Goal: Task Accomplishment & Management: Use online tool/utility

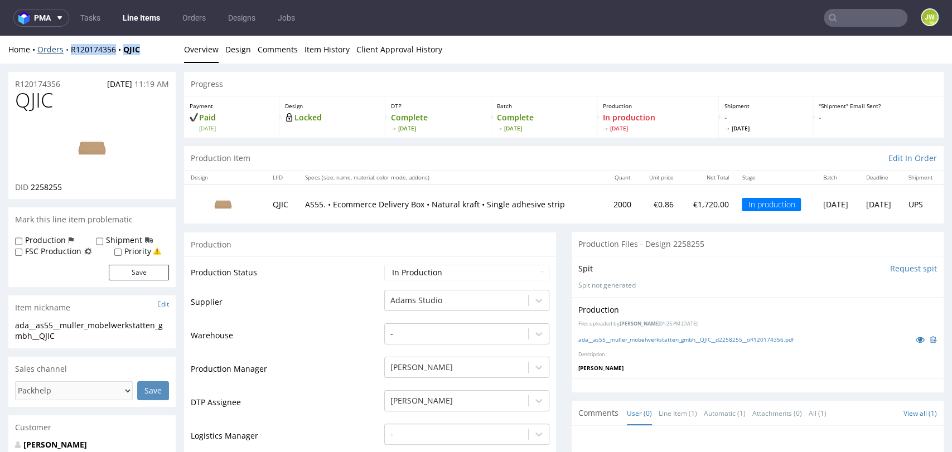
drag, startPoint x: 149, startPoint y: 57, endPoint x: 67, endPoint y: 50, distance: 82.9
click at [67, 50] on div "Home Orders R120174356 QJIC Overview Design Comments Item History Client Approv…" at bounding box center [476, 50] width 952 height 28
copy div "R120174356 QJIC"
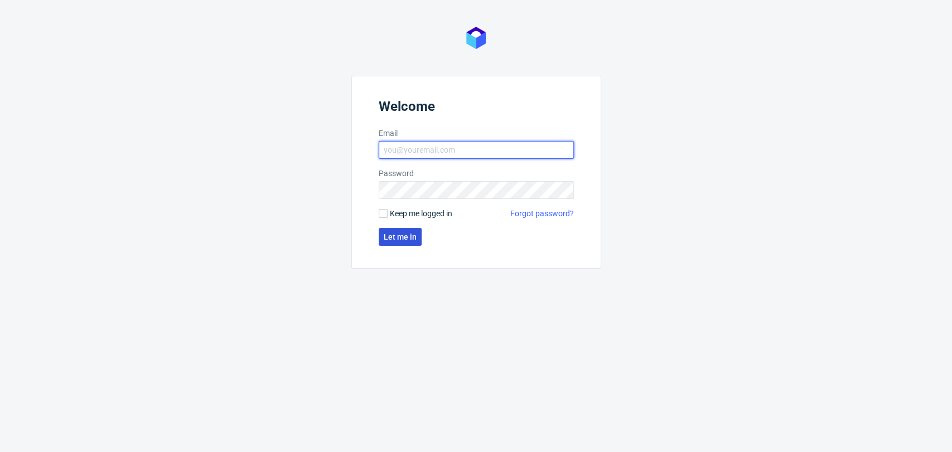
type input "[PERSON_NAME][EMAIL_ADDRESS][DOMAIN_NAME]"
click at [387, 233] on span "Let me in" at bounding box center [400, 237] width 33 height 8
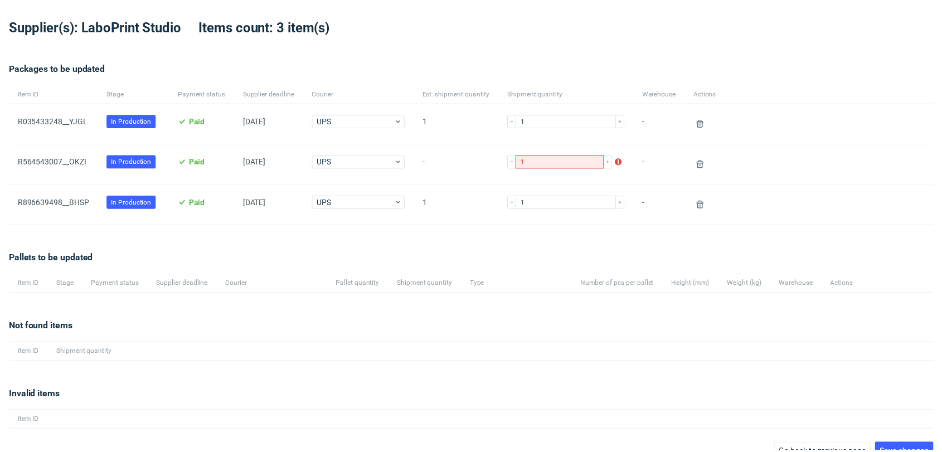
scroll to position [58, 0]
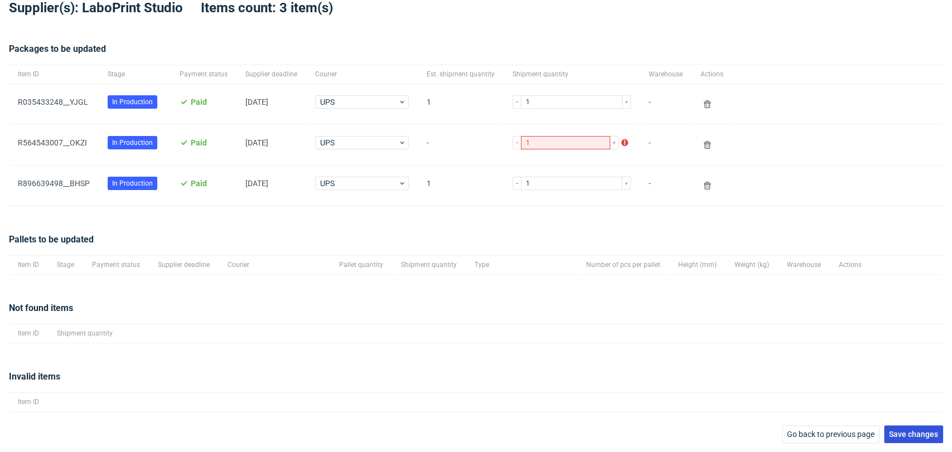
click at [923, 434] on span "Save changes" at bounding box center [913, 434] width 49 height 8
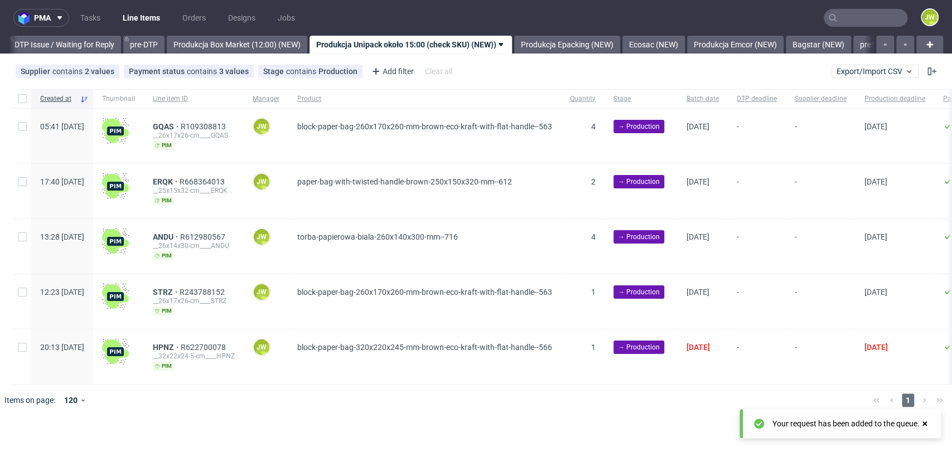
scroll to position [0, 1753]
click at [868, 67] on span "Export/Import CSV" at bounding box center [874, 71] width 77 height 9
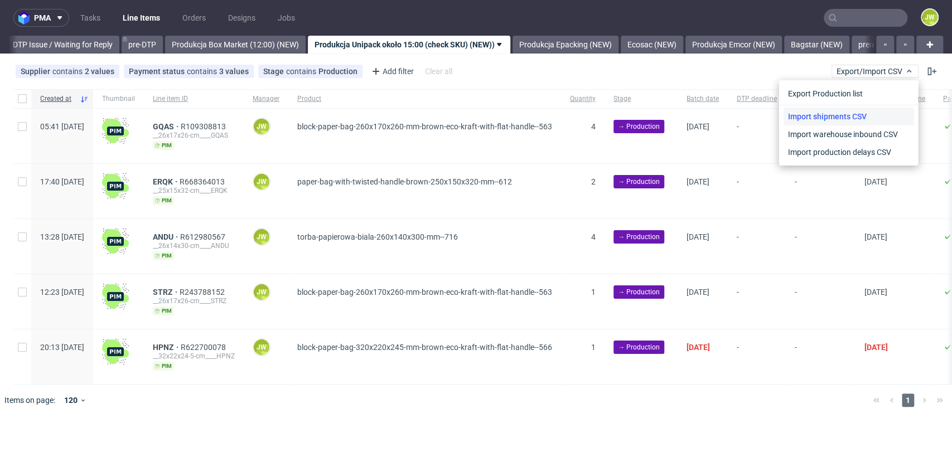
click at [811, 123] on link "Import shipments CSV" at bounding box center [848, 117] width 130 height 18
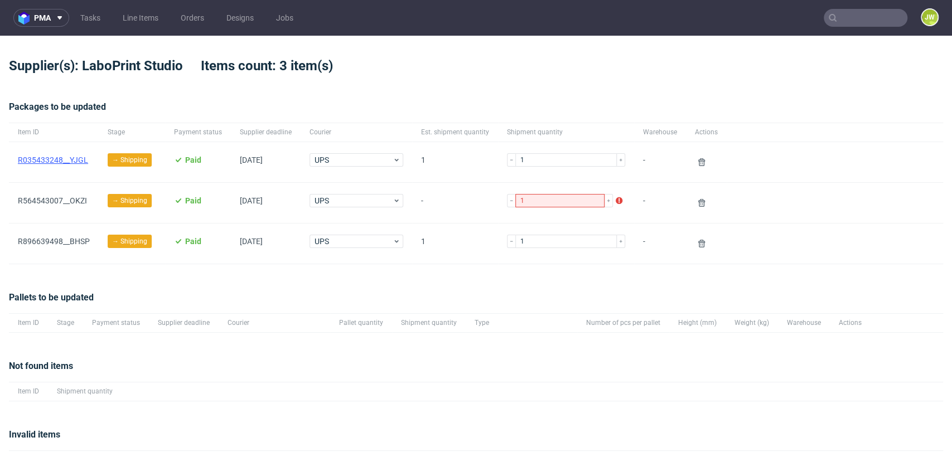
click at [81, 160] on link "R035433248__YJGL" at bounding box center [53, 160] width 70 height 9
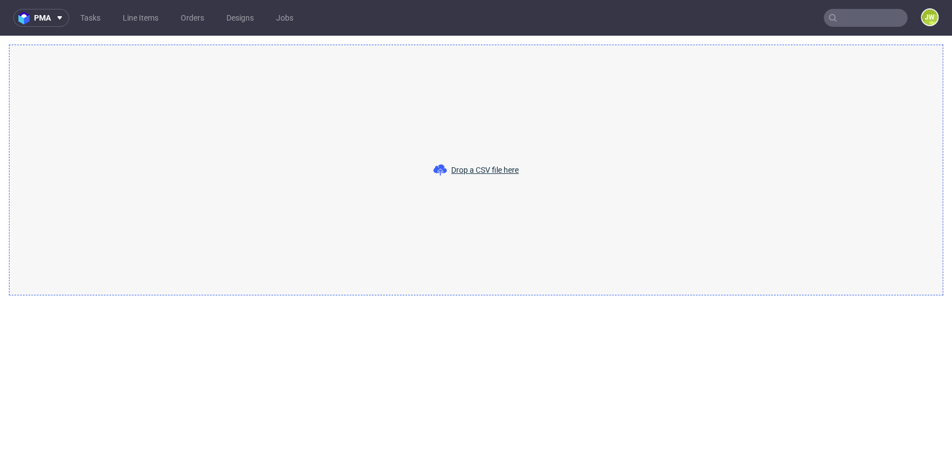
click at [435, 169] on use at bounding box center [439, 169] width 13 height 11
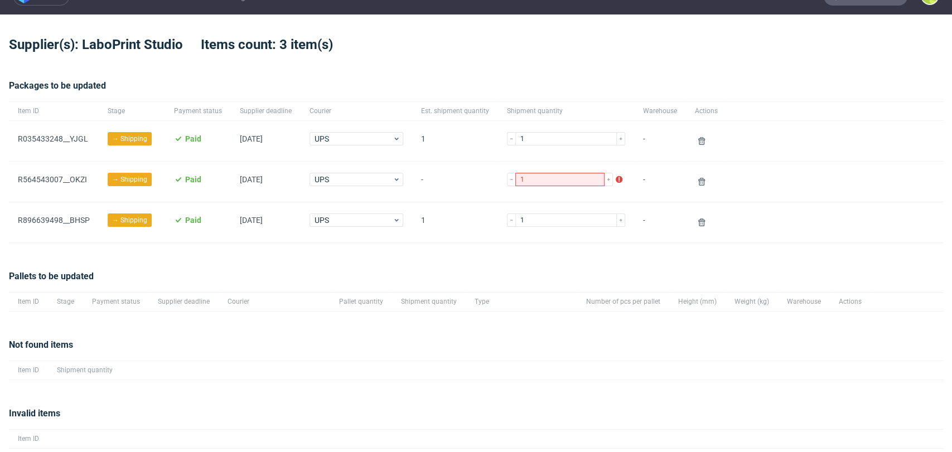
scroll to position [58, 0]
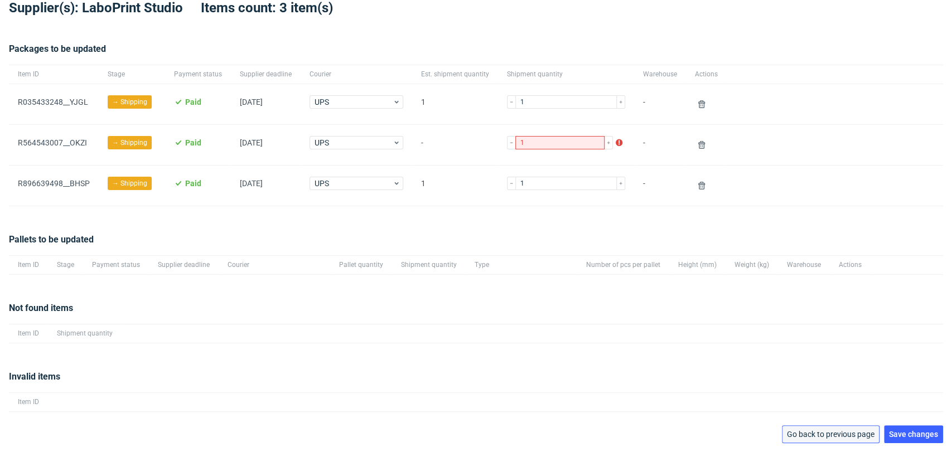
click at [828, 435] on span "Go back to previous page" at bounding box center [831, 434] width 88 height 8
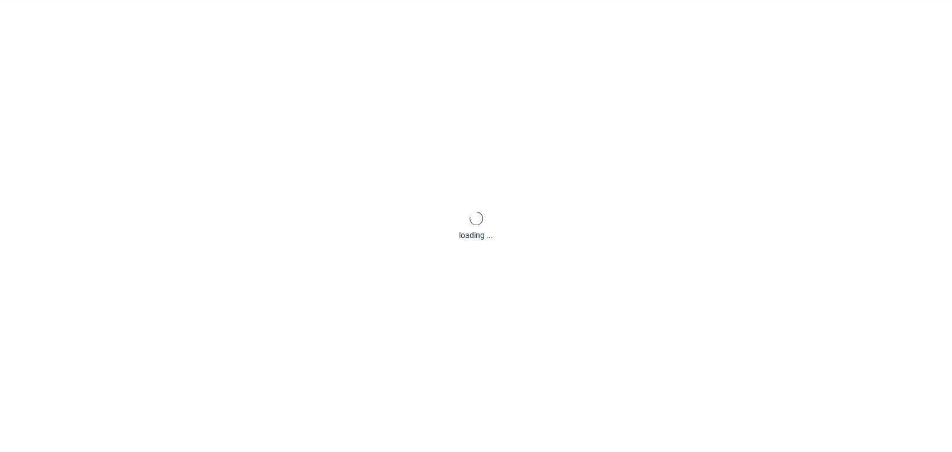
scroll to position [54, 0]
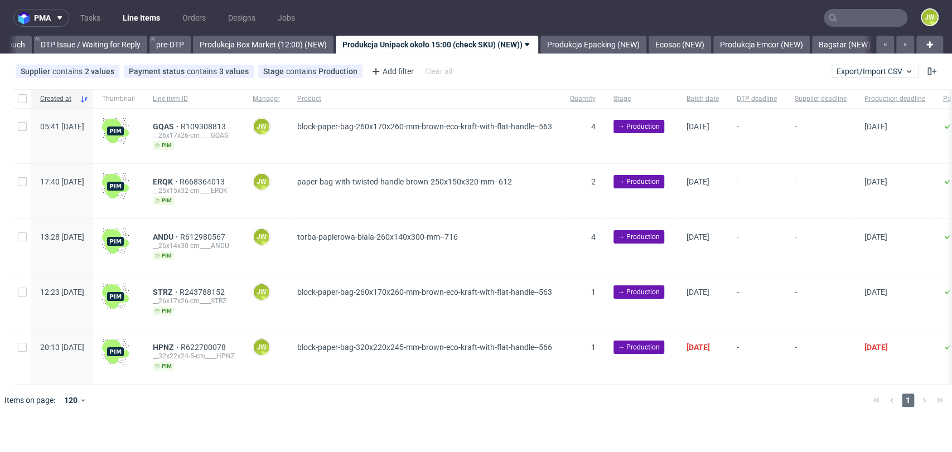
scroll to position [0, 1753]
click at [868, 64] on div "Supplier contains 2 values Unipack, Unipack PH Payment status contains 3 values…" at bounding box center [476, 71] width 952 height 27
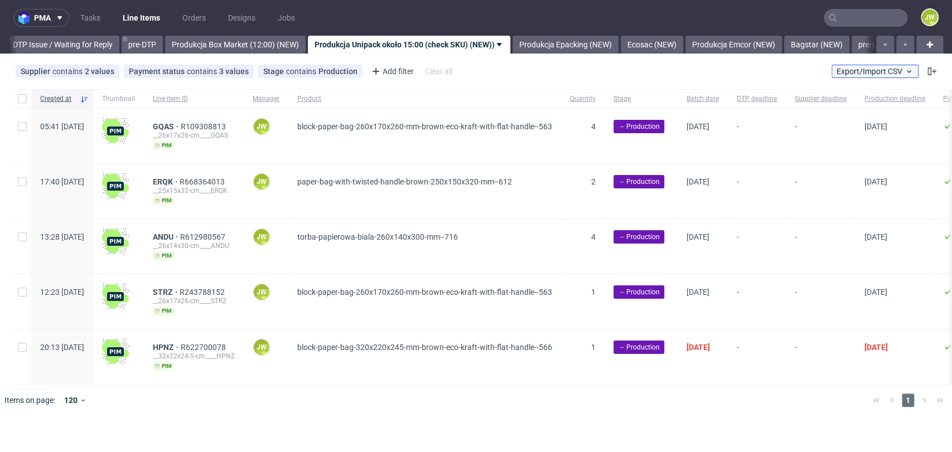
click at [837, 76] on button "Export/Import CSV" at bounding box center [874, 71] width 87 height 13
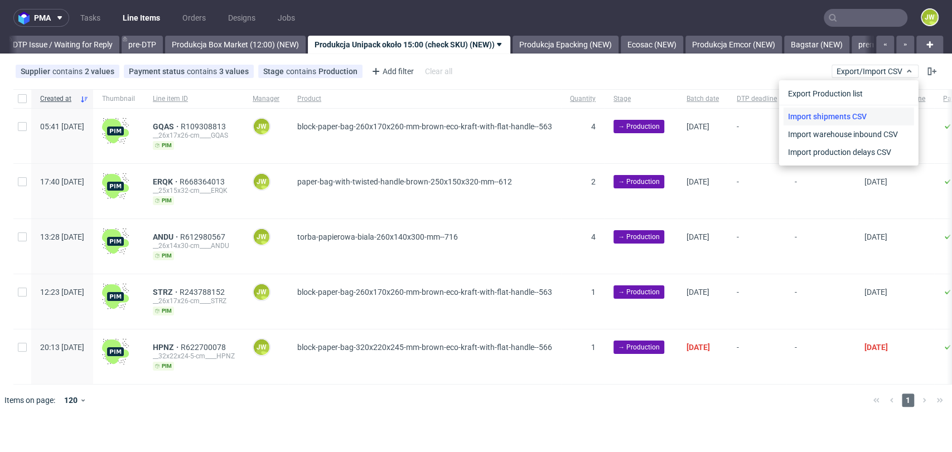
click at [828, 115] on link "Import shipments CSV" at bounding box center [848, 117] width 130 height 18
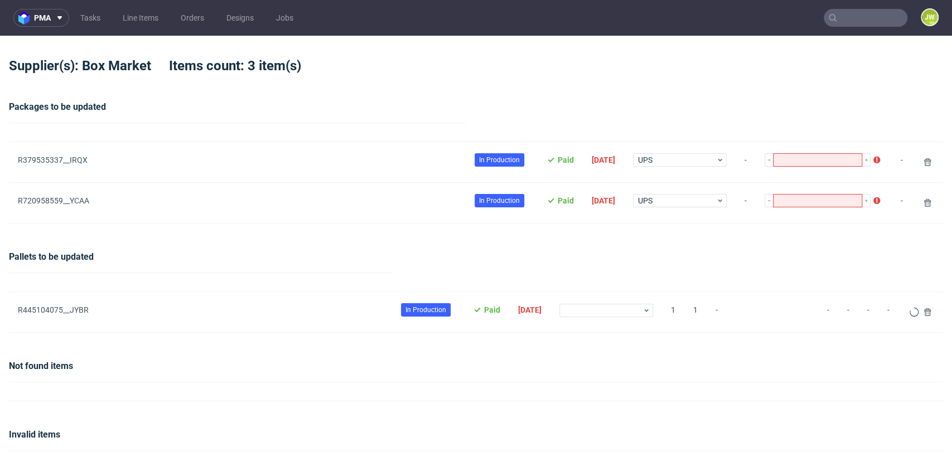
type input "1"
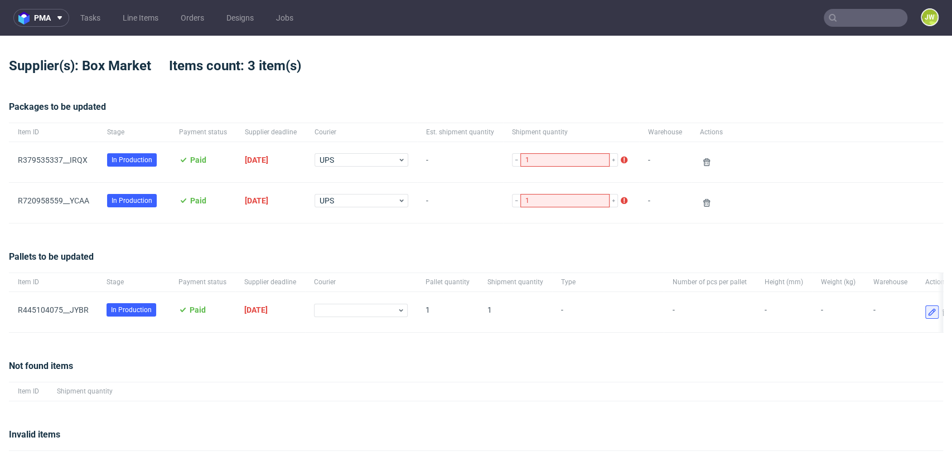
click at [927, 312] on icon at bounding box center [931, 312] width 9 height 9
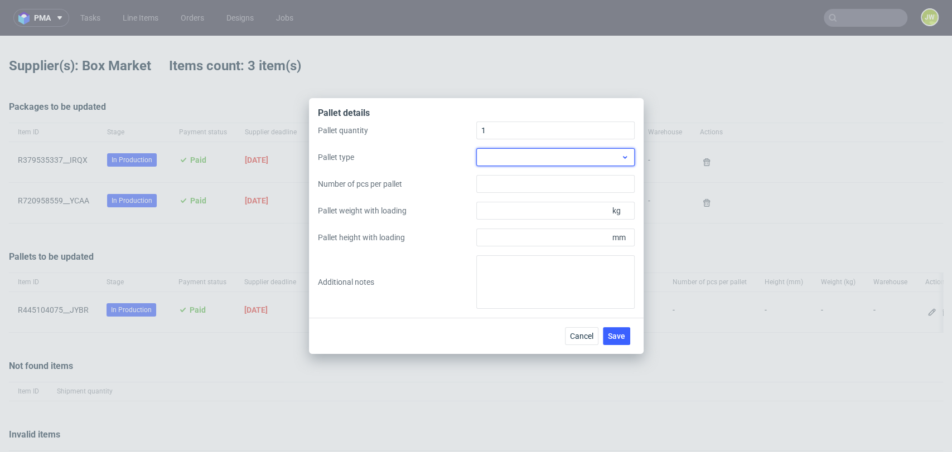
click at [496, 159] on div at bounding box center [555, 157] width 158 height 18
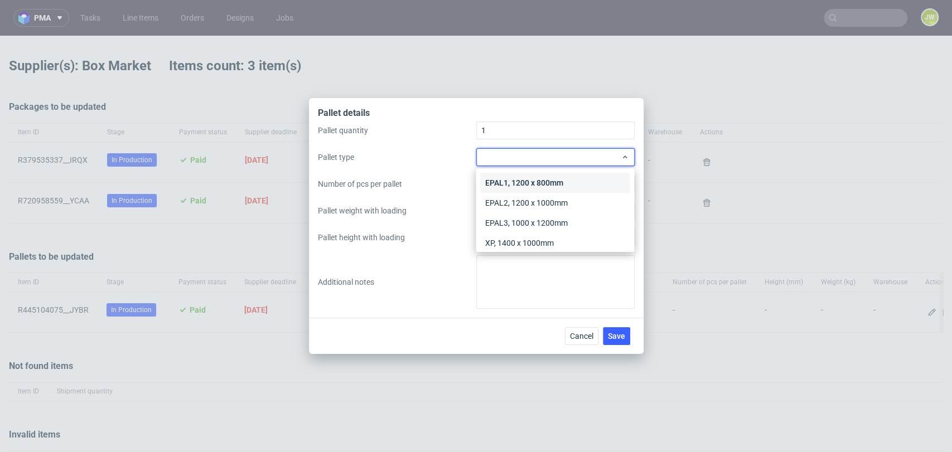
click at [511, 184] on div "EPAL1, 1200 x 800mm" at bounding box center [554, 183] width 149 height 20
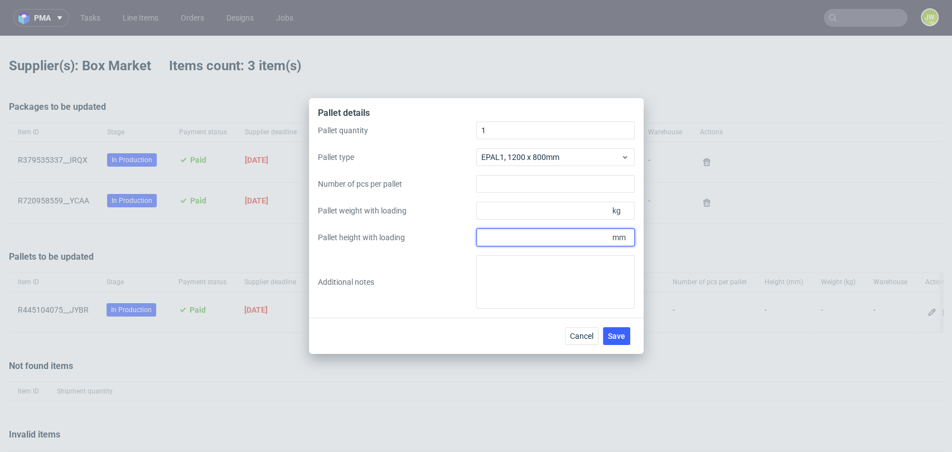
click at [516, 239] on input "Pallet height with loading" at bounding box center [555, 238] width 158 height 18
type input "1800"
drag, startPoint x: 438, startPoint y: 239, endPoint x: 285, endPoint y: 130, distance: 187.0
click at [438, 239] on label "Pallet height with loading" at bounding box center [397, 237] width 158 height 11
click at [476, 239] on input "1800" at bounding box center [555, 238] width 158 height 18
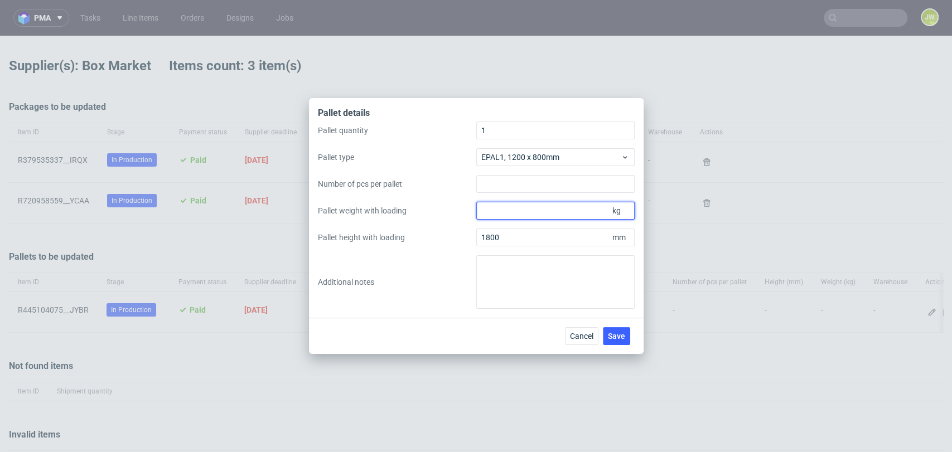
click at [504, 211] on input "Pallet weight with loading" at bounding box center [555, 211] width 158 height 18
type input "175"
click at [434, 269] on div "Pallet quantity 1 Pallet type EPAL1, 1200 x 800mm Number of pcs per pallet Pall…" at bounding box center [476, 215] width 317 height 187
click at [620, 338] on span "Save" at bounding box center [616, 336] width 17 height 8
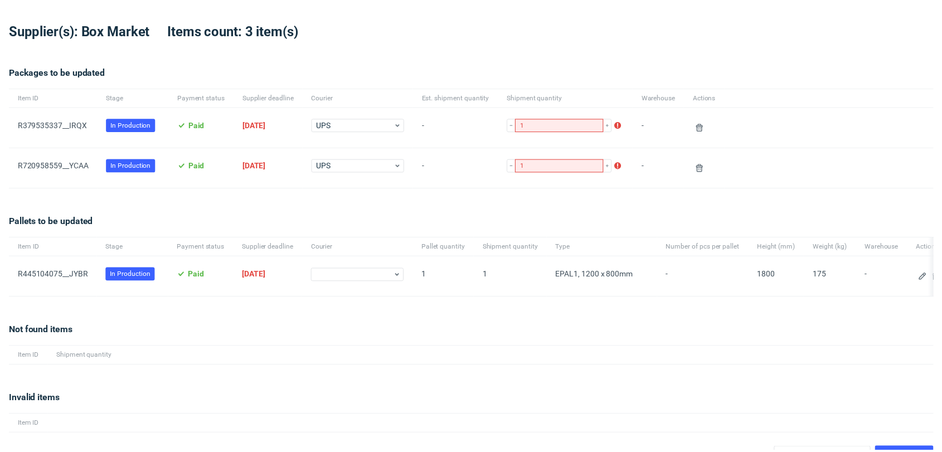
scroll to position [67, 0]
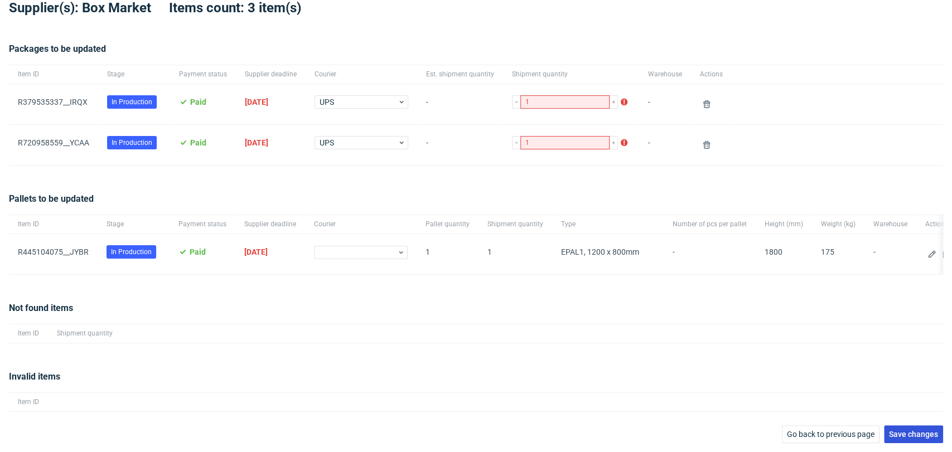
click at [889, 430] on span "Save changes" at bounding box center [913, 434] width 49 height 8
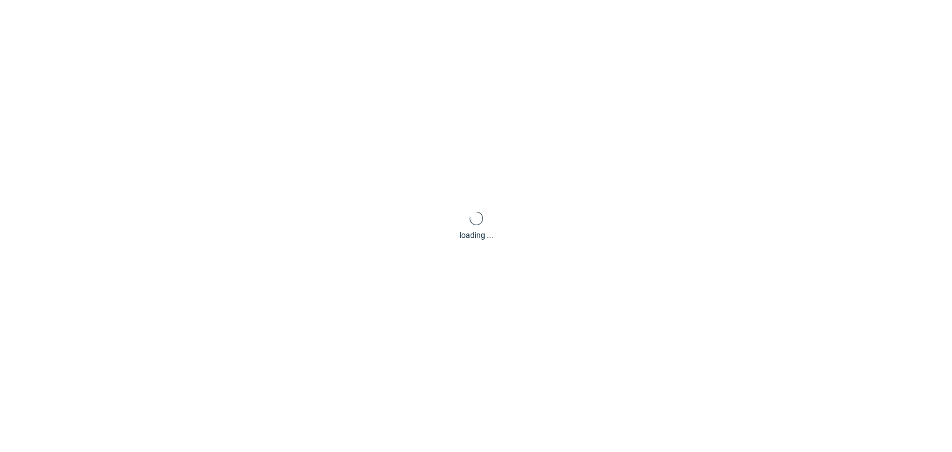
scroll to position [54, 0]
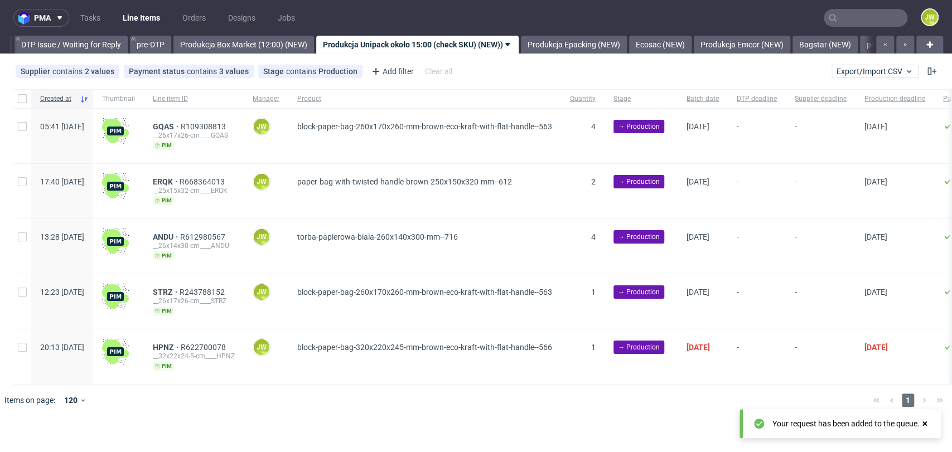
scroll to position [0, 1753]
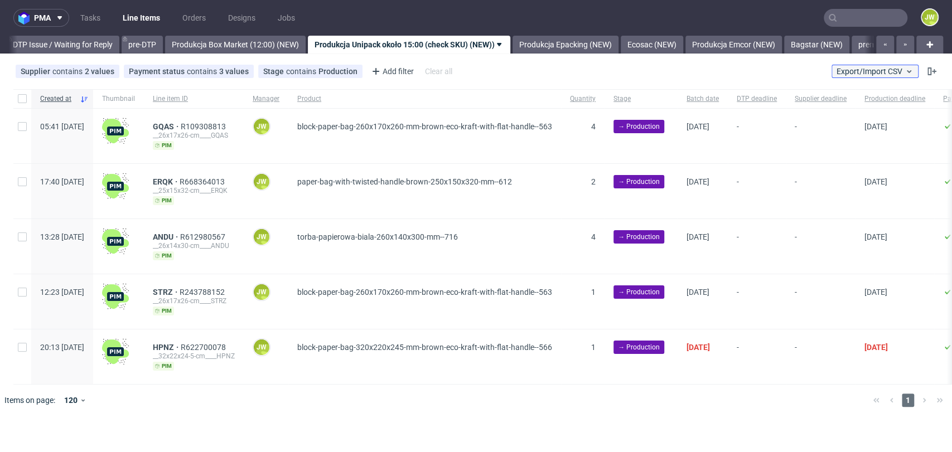
click at [892, 72] on span "Export/Import CSV" at bounding box center [874, 71] width 77 height 9
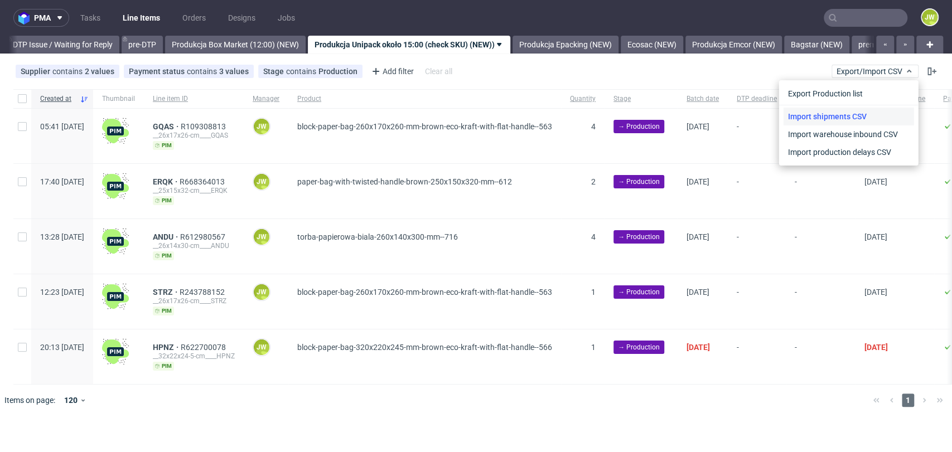
click at [821, 120] on link "Import shipments CSV" at bounding box center [848, 117] width 130 height 18
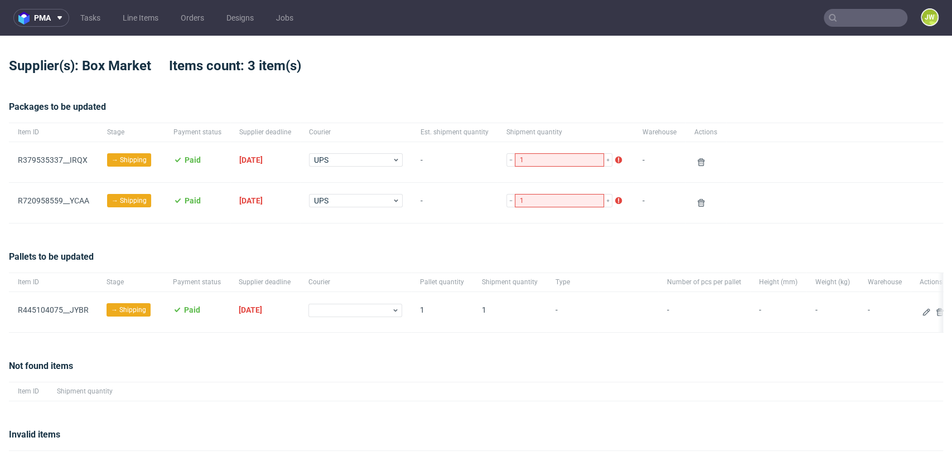
drag, startPoint x: 141, startPoint y: 21, endPoint x: 227, endPoint y: 28, distance: 86.7
click at [141, 21] on link "Line Items" at bounding box center [140, 18] width 49 height 18
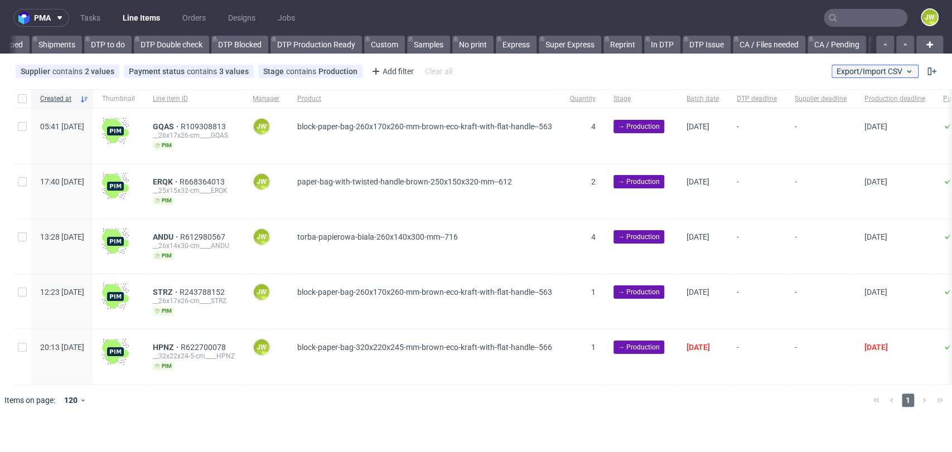
click at [839, 71] on span "Export/Import CSV" at bounding box center [874, 71] width 77 height 9
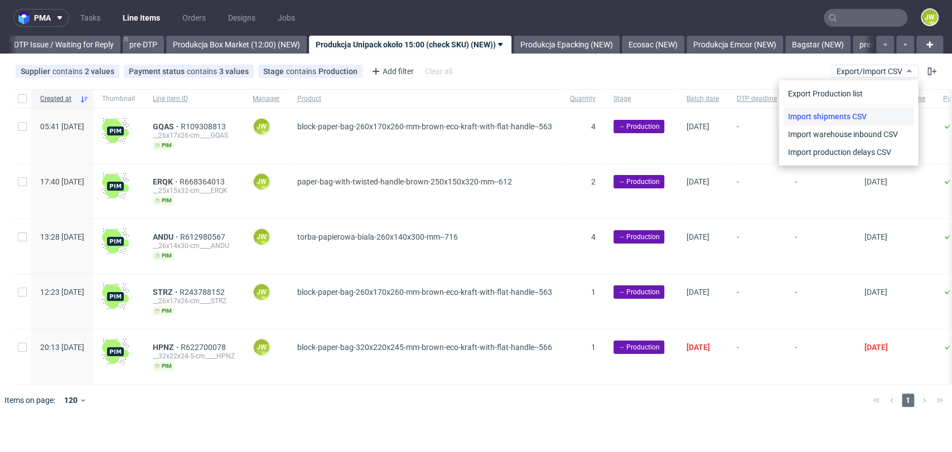
scroll to position [0, 1753]
click at [844, 109] on link "Import shipments CSV" at bounding box center [848, 117] width 130 height 18
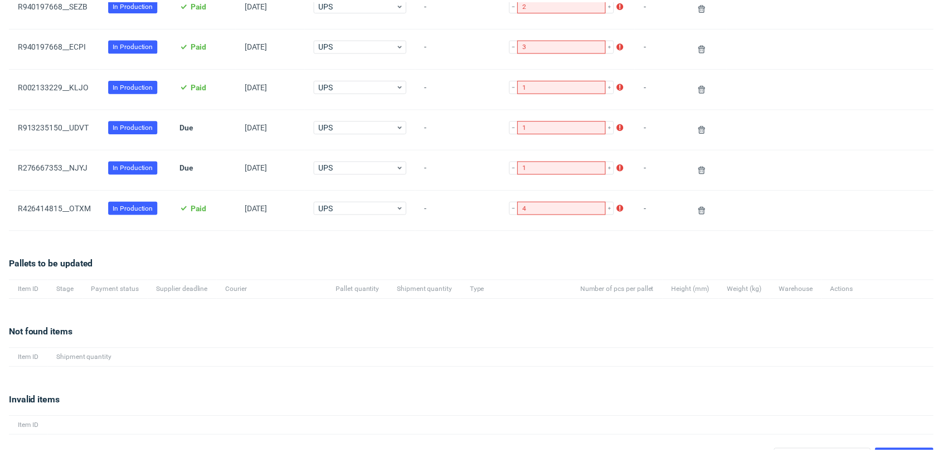
scroll to position [180, 0]
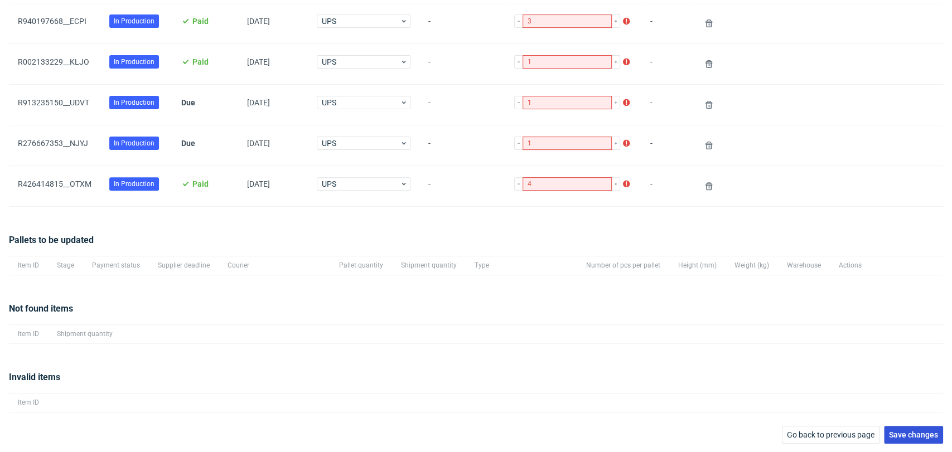
click at [920, 432] on span "Save changes" at bounding box center [913, 435] width 49 height 8
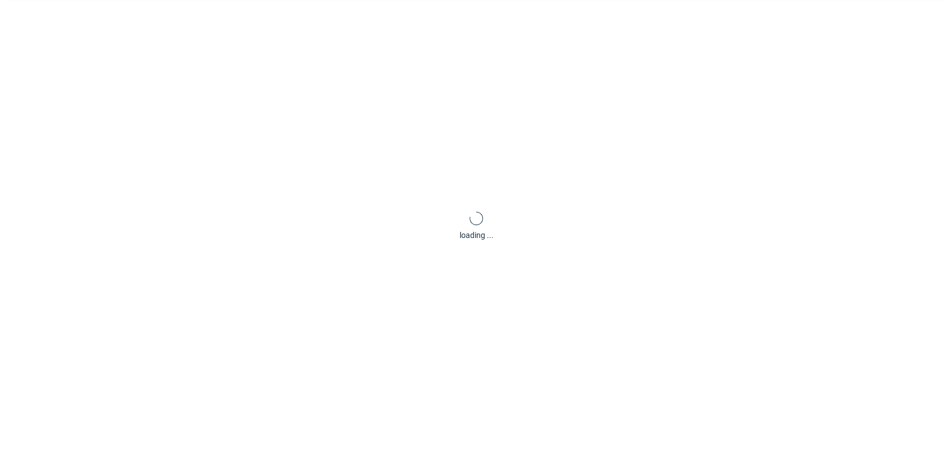
scroll to position [54, 0]
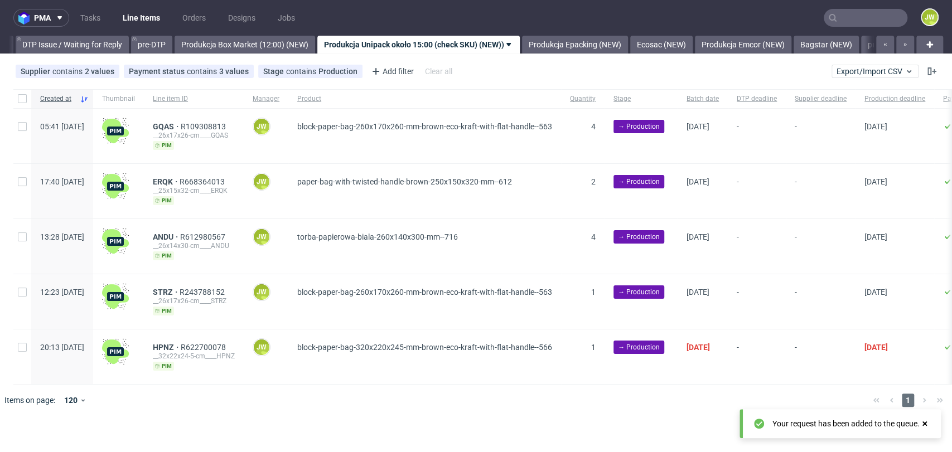
scroll to position [0, 1753]
